Goal: Contribute content: Contribute content

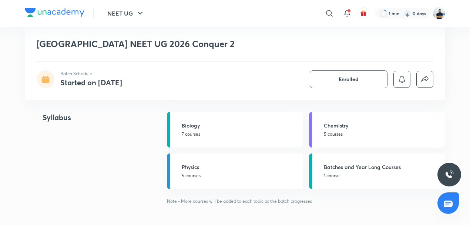
scroll to position [713, 0]
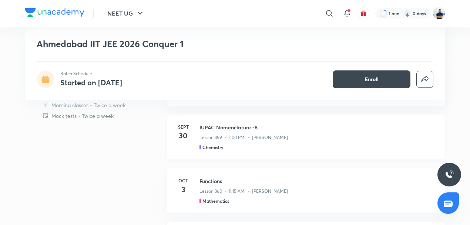
scroll to position [282, 0]
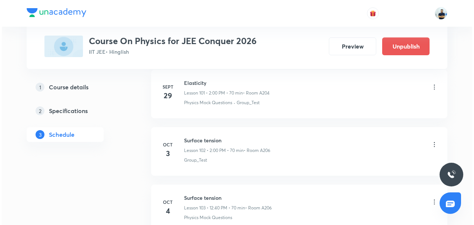
scroll to position [6204, 0]
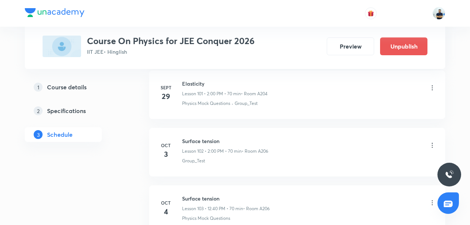
click at [430, 141] on icon at bounding box center [431, 144] width 7 height 7
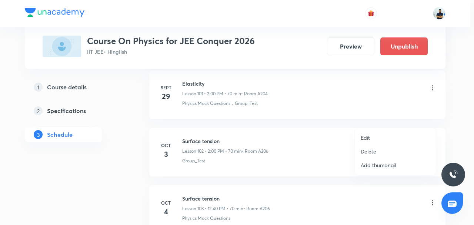
click at [360, 139] on p "Edit" at bounding box center [364, 138] width 9 height 8
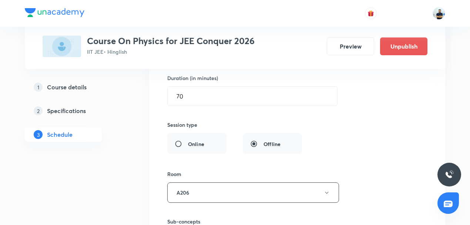
scroll to position [5854, 0]
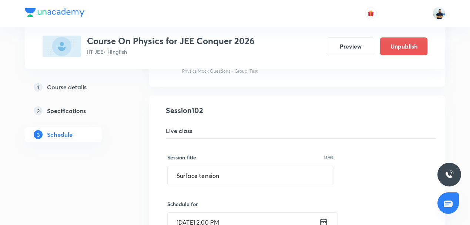
click at [209, 212] on input "[DATE] 2:00 PM" at bounding box center [243, 221] width 151 height 19
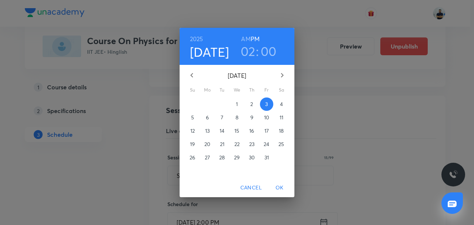
click at [250, 189] on span "Cancel" at bounding box center [250, 187] width 21 height 9
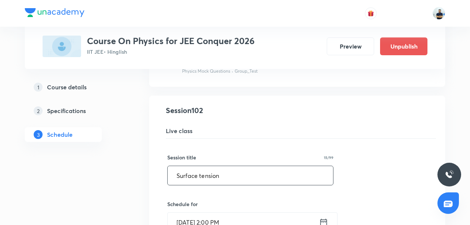
click at [202, 166] on input "Surface tension" at bounding box center [250, 175] width 165 height 19
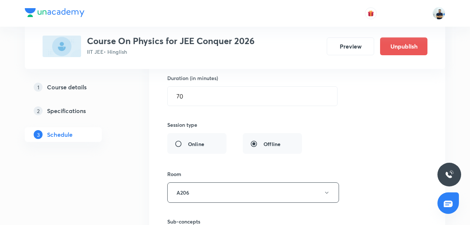
scroll to position [6199, 0]
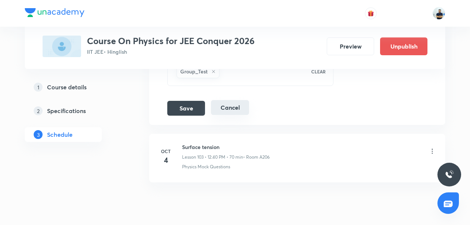
click at [231, 100] on button "Cancel" at bounding box center [230, 107] width 38 height 15
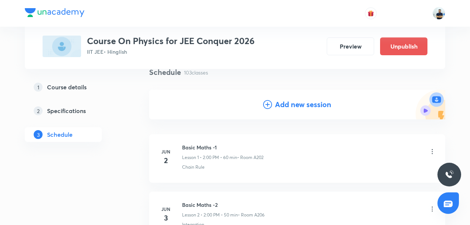
scroll to position [0, 0]
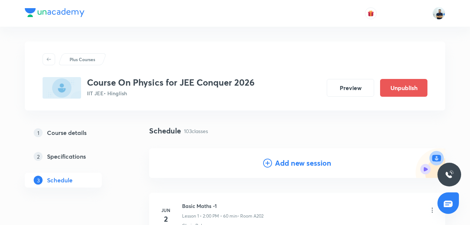
click at [273, 164] on div "Add new session" at bounding box center [297, 162] width 68 height 11
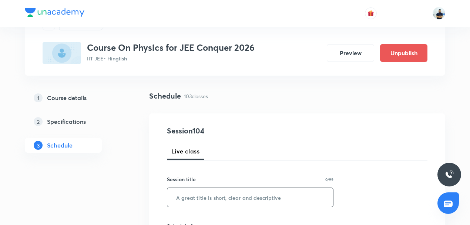
scroll to position [40, 0]
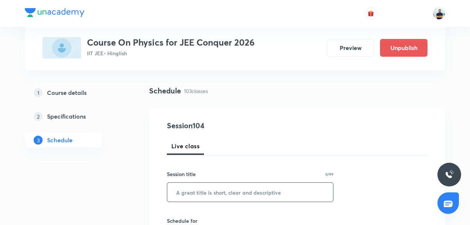
click at [228, 192] on input "text" at bounding box center [250, 191] width 166 height 19
paste input "Surface tension"
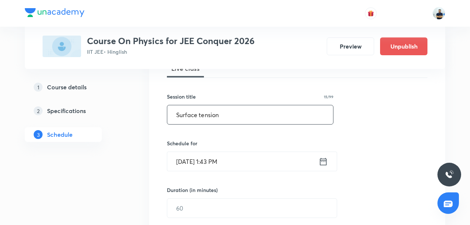
scroll to position [138, 0]
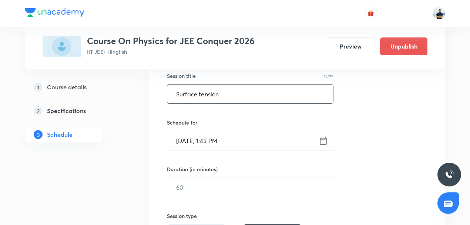
type input "Surface tension"
click at [202, 146] on input "[DATE] 1:43 PM" at bounding box center [242, 140] width 151 height 19
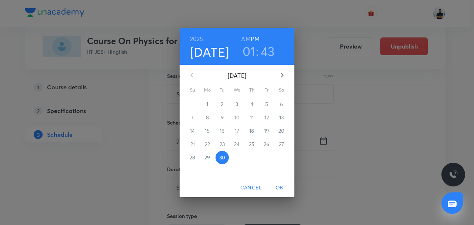
click at [249, 56] on h3 "01" at bounding box center [248, 51] width 13 height 16
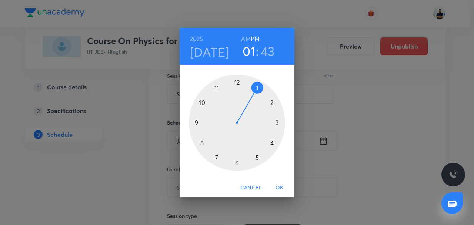
click at [267, 103] on div at bounding box center [237, 122] width 96 height 96
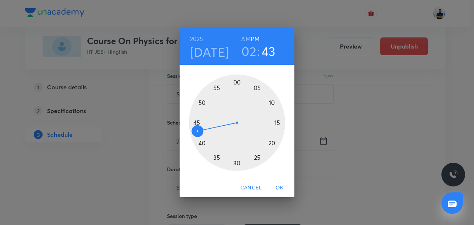
click at [238, 81] on div at bounding box center [237, 122] width 96 height 96
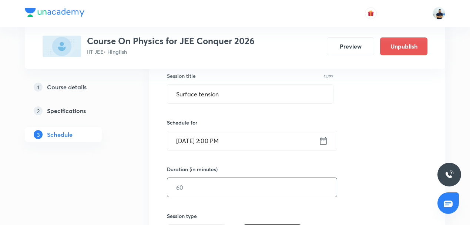
click at [196, 194] on input "text" at bounding box center [251, 187] width 169 height 19
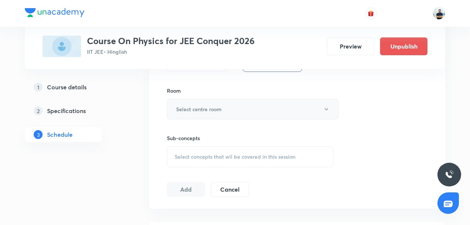
type input "70"
click at [199, 105] on h6 "Select centre room" at bounding box center [199, 109] width 46 height 8
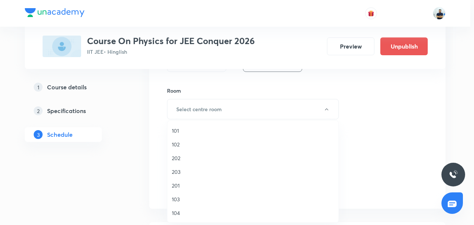
click at [187, 214] on span "104" at bounding box center [253, 213] width 162 height 8
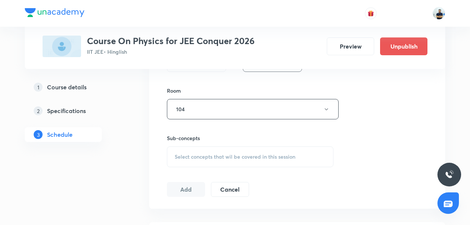
click at [233, 158] on span "Select concepts that wil be covered in this session" at bounding box center [235, 157] width 121 height 6
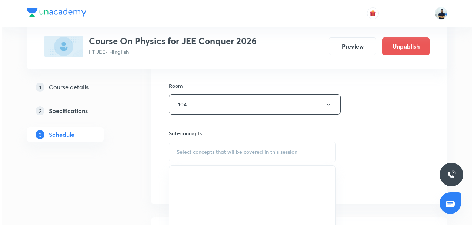
scroll to position [316, 0]
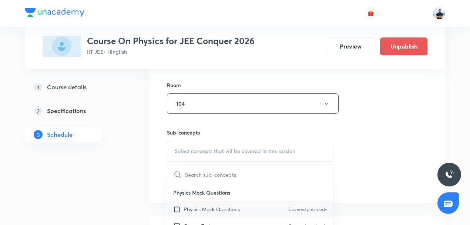
click at [206, 210] on p "Physics Mock Questions" at bounding box center [212, 209] width 56 height 8
checkbox input "true"
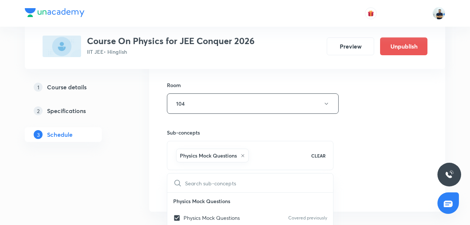
drag, startPoint x: 350, startPoint y: 176, endPoint x: 330, endPoint y: 173, distance: 20.2
click at [349, 176] on div "Session 104 Live class Session title 15/99 Surface tension ​ Schedule for [DATE…" at bounding box center [297, 21] width 260 height 356
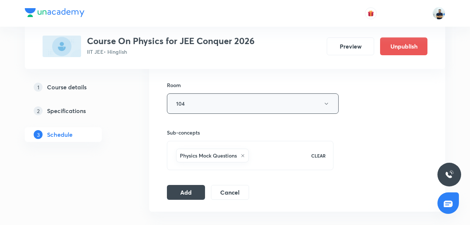
click at [214, 105] on button "104" at bounding box center [253, 103] width 172 height 20
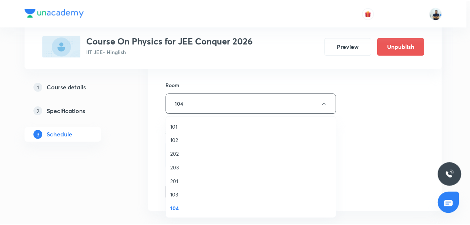
scroll to position [137, 0]
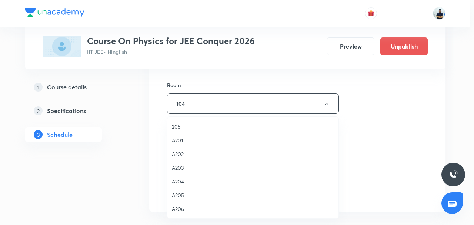
click at [184, 210] on span "A206" at bounding box center [253, 209] width 162 height 8
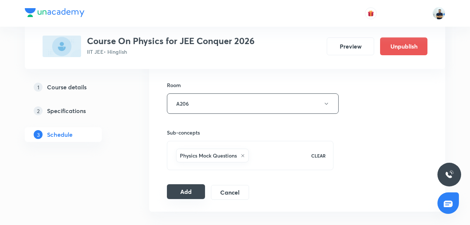
click at [187, 192] on button "Add" at bounding box center [186, 191] width 38 height 15
